Goal: Transaction & Acquisition: Purchase product/service

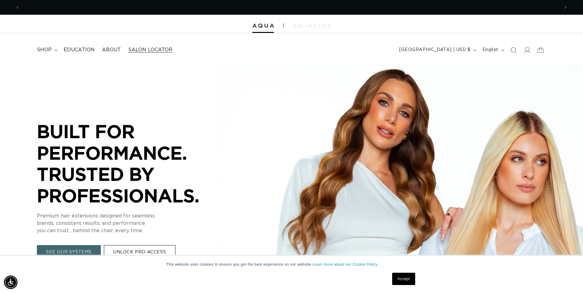
scroll to position [0, 1078]
click at [171, 49] on link "Salon Locator" at bounding box center [150, 50] width 52 height 14
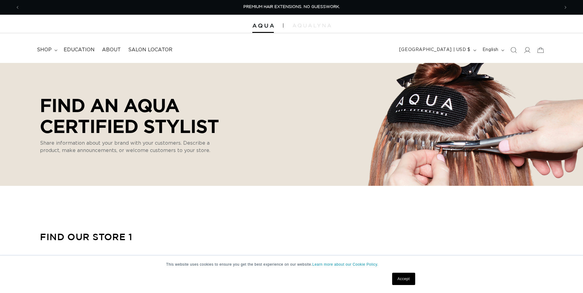
click at [47, 50] on span "shop" at bounding box center [44, 50] width 15 height 6
select select "m"
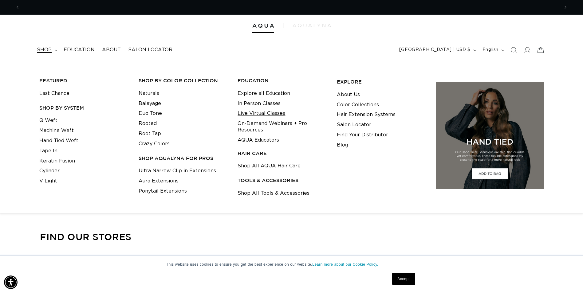
scroll to position [0, 1078]
click at [56, 151] on link "Tape In" at bounding box center [48, 151] width 18 height 10
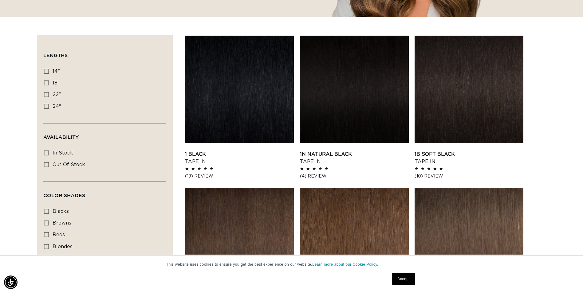
scroll to position [0, 539]
click at [45, 107] on icon at bounding box center [46, 106] width 5 height 5
click at [45, 107] on input "24" 24" (27 products)" at bounding box center [46, 106] width 5 height 5
checkbox input "true"
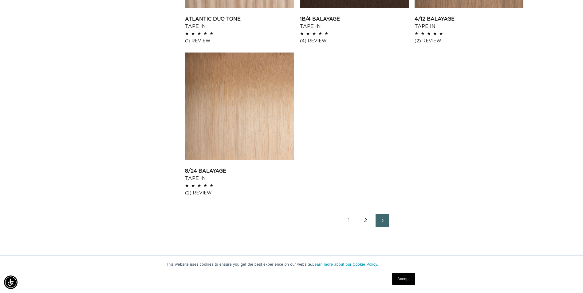
click at [368, 222] on link "2" at bounding box center [366, 221] width 14 height 14
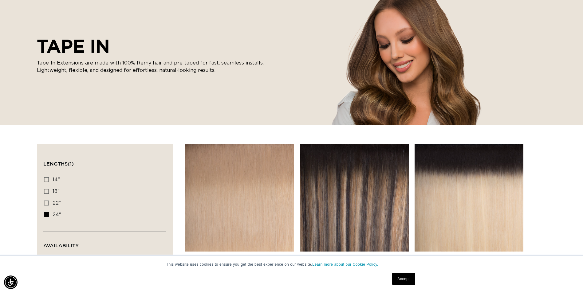
scroll to position [0, 1078]
click at [46, 203] on icon at bounding box center [46, 203] width 5 height 5
click at [46, 203] on input "22" 22" (37 products)" at bounding box center [46, 203] width 5 height 5
checkbox input "true"
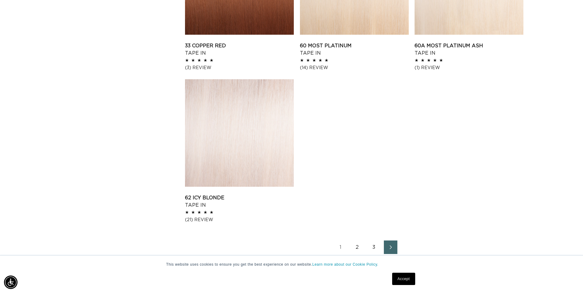
scroll to position [1041, 0]
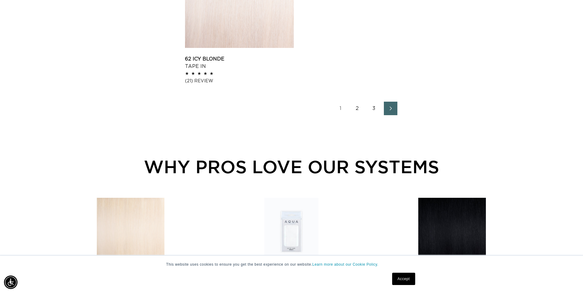
click at [357, 107] on link "2" at bounding box center [358, 109] width 14 height 14
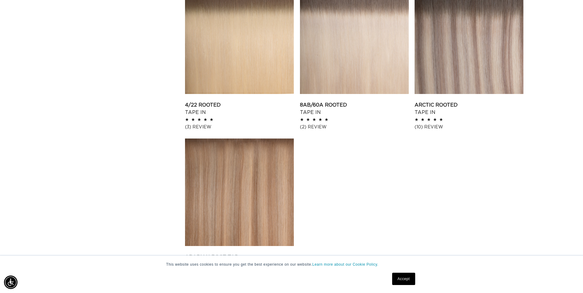
scroll to position [935, 0]
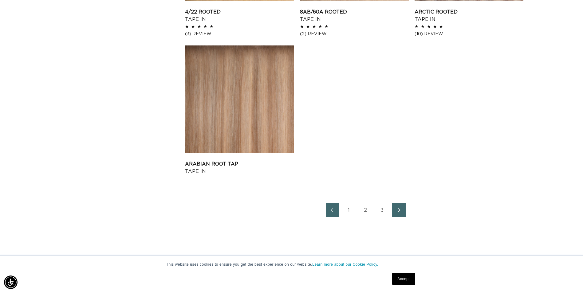
click at [384, 210] on link "3" at bounding box center [382, 210] width 14 height 14
